Goal: Obtain resource: Download file/media

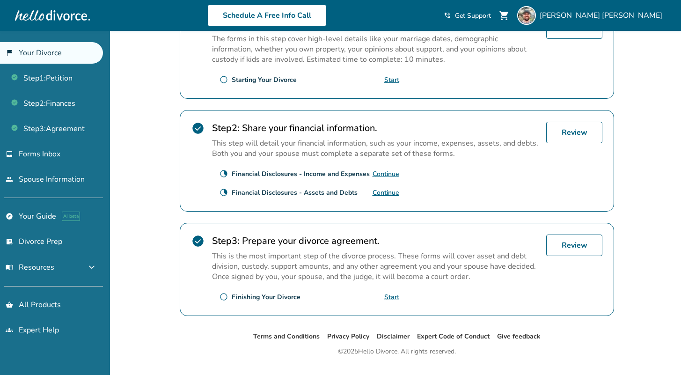
scroll to position [235, 0]
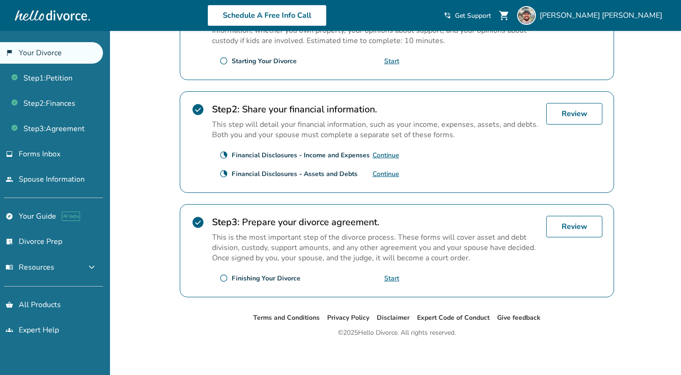
click at [272, 281] on div "radio_button_unchecked Finishing Your Divorce Start" at bounding box center [305, 277] width 187 height 15
click at [390, 277] on link "Start" at bounding box center [391, 278] width 15 height 9
click at [43, 270] on span "menu_book Resources" at bounding box center [30, 267] width 49 height 10
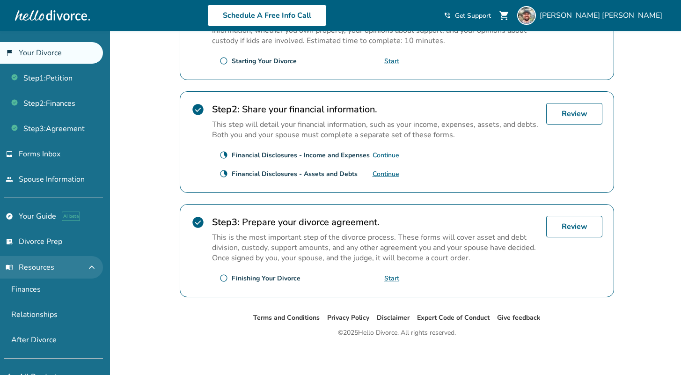
scroll to position [46, 0]
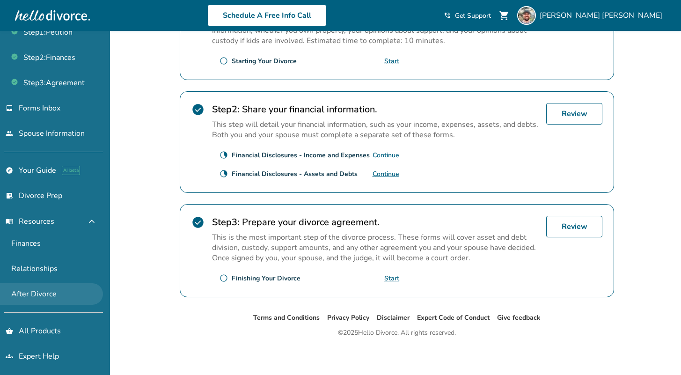
click at [46, 292] on link "After Divorce" at bounding box center [51, 294] width 103 height 22
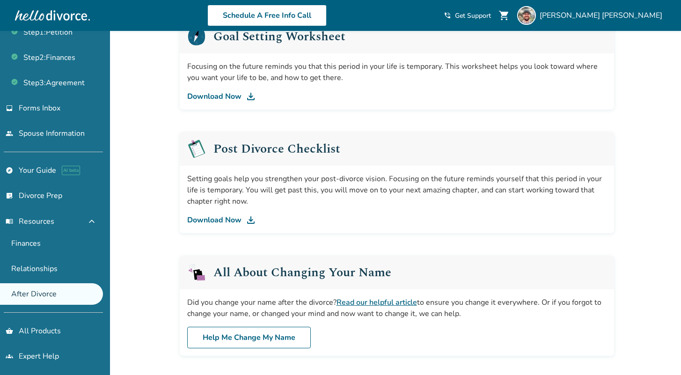
scroll to position [178, 0]
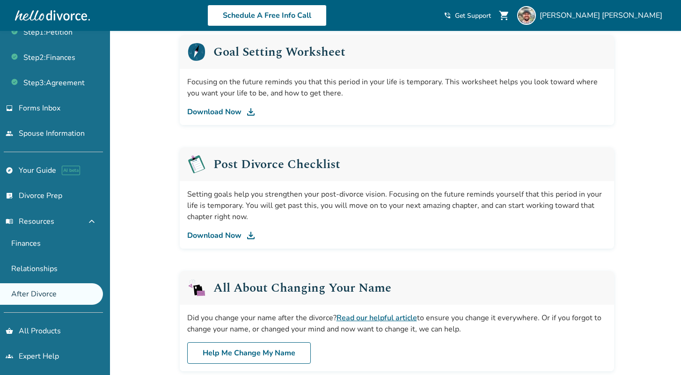
click at [241, 238] on link "Download Now" at bounding box center [396, 235] width 419 height 11
